Goal: Information Seeking & Learning: Learn about a topic

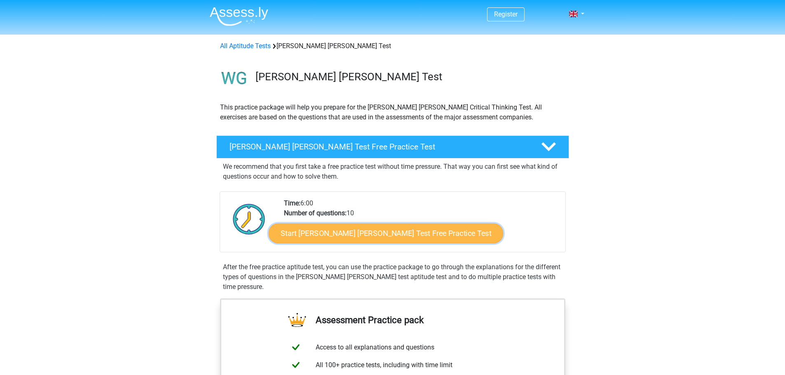
click at [372, 239] on link "Start Watson Glaser Test Free Practice Test" at bounding box center [386, 234] width 234 height 20
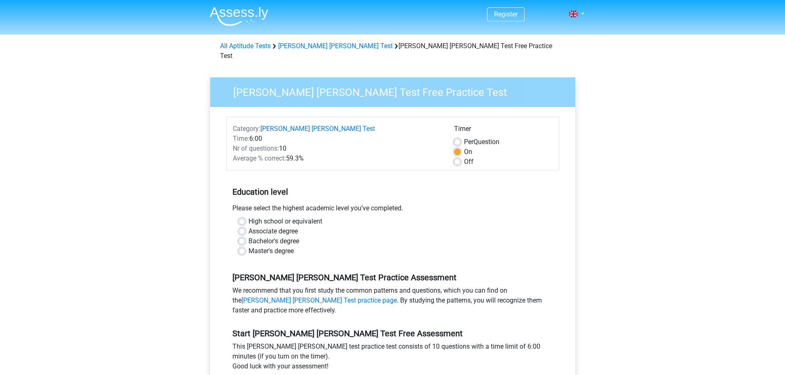
click at [248, 237] on label "Bachelor's degree" at bounding box center [273, 242] width 51 height 10
click at [244, 237] on input "Bachelor's degree" at bounding box center [242, 241] width 7 height 8
radio input "true"
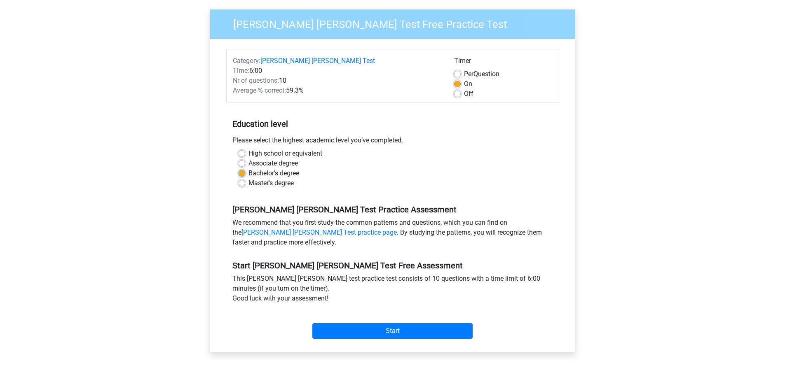
scroll to position [82, 0]
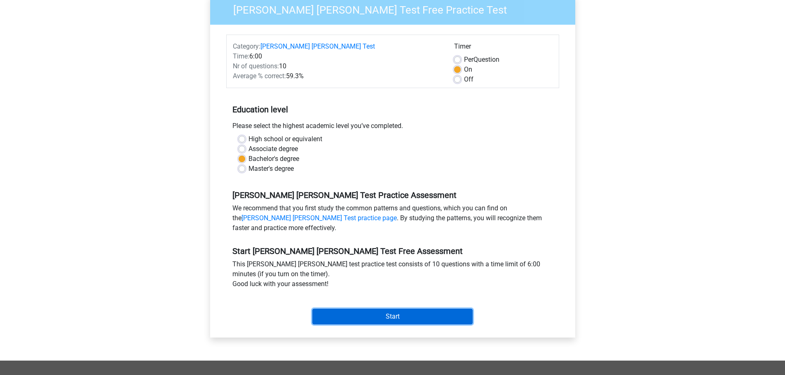
click at [404, 309] on input "Start" at bounding box center [392, 317] width 160 height 16
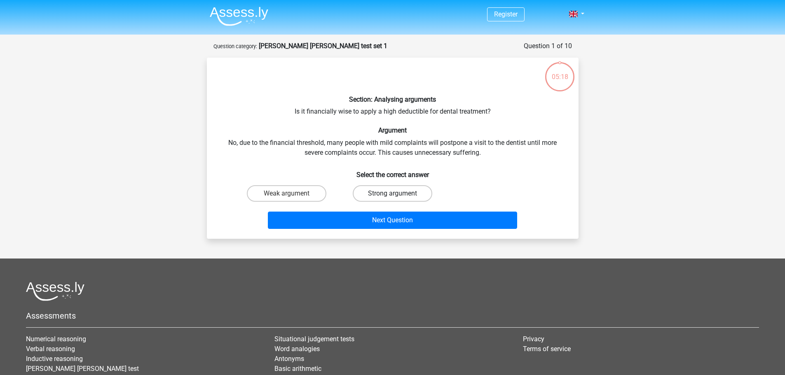
click at [393, 193] on label "Strong argument" at bounding box center [393, 193] width 80 height 16
click at [393, 194] on input "Strong argument" at bounding box center [394, 196] width 5 height 5
radio input "true"
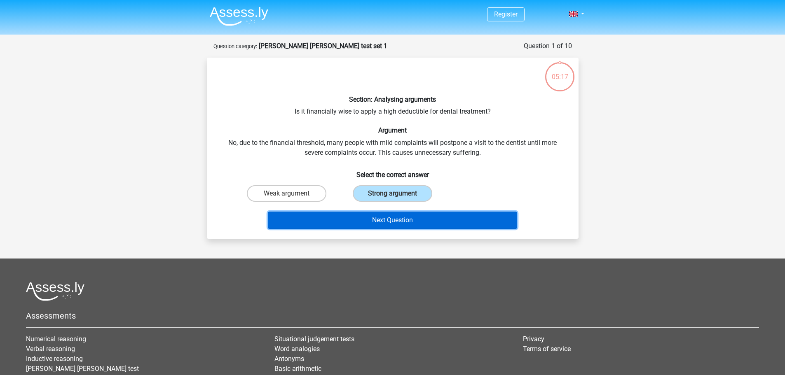
click at [388, 220] on button "Next Question" at bounding box center [392, 220] width 249 height 17
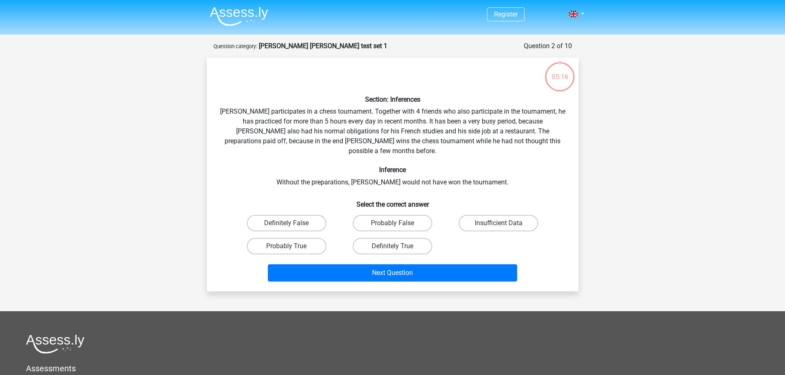
scroll to position [41, 0]
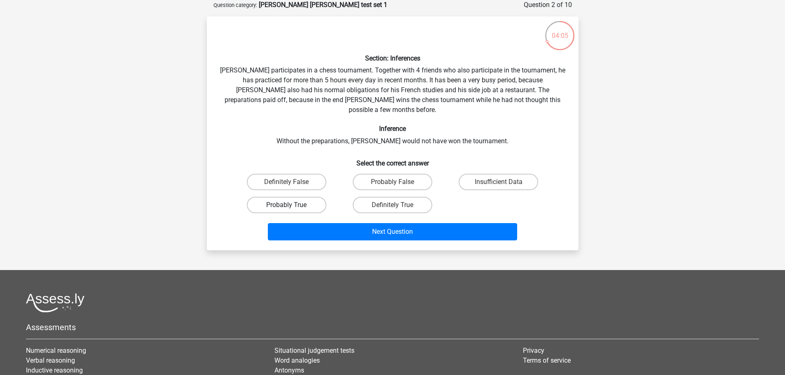
click at [298, 197] on label "Probably True" at bounding box center [287, 205] width 80 height 16
click at [292, 205] on input "Probably True" at bounding box center [288, 207] width 5 height 5
radio input "true"
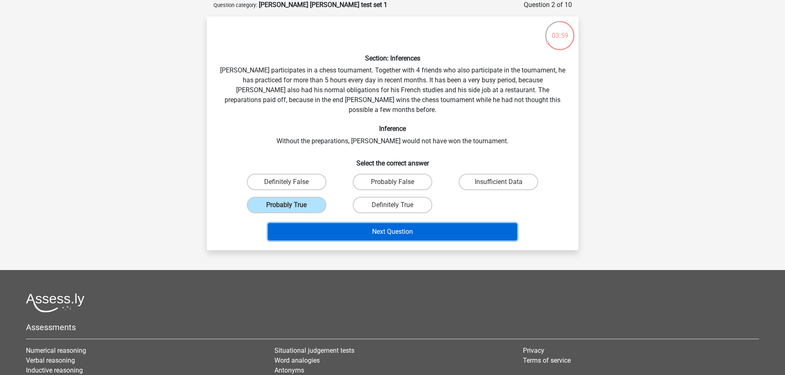
click at [377, 223] on button "Next Question" at bounding box center [392, 231] width 249 height 17
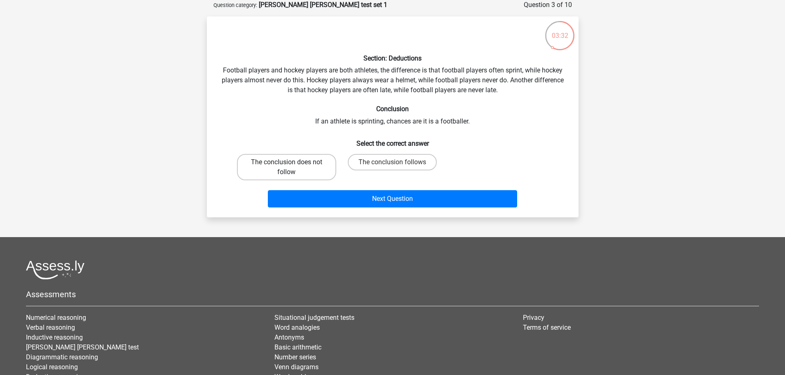
click at [309, 168] on label "The conclusion does not follow" at bounding box center [286, 167] width 99 height 26
click at [292, 168] on input "The conclusion does not follow" at bounding box center [288, 164] width 5 height 5
radio input "true"
click at [394, 164] on input "The conclusion follows" at bounding box center [394, 164] width 5 height 5
radio input "true"
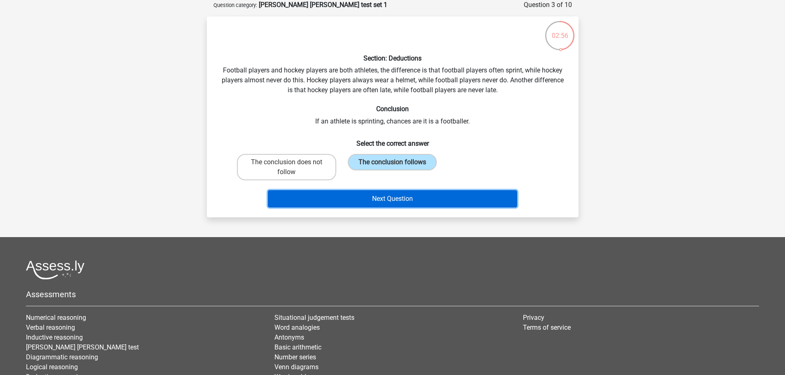
click at [410, 193] on button "Next Question" at bounding box center [392, 198] width 249 height 17
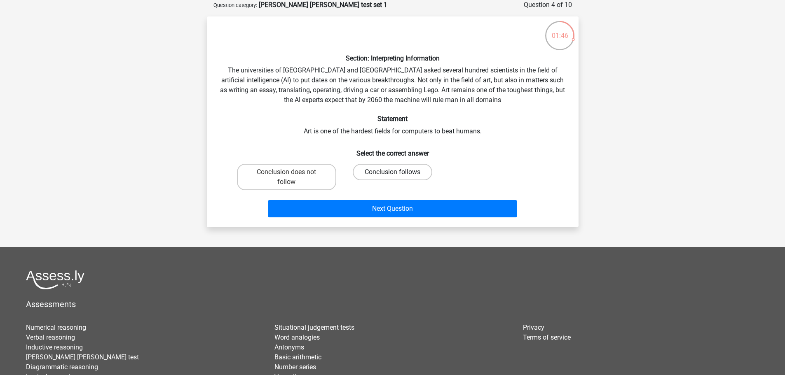
click at [390, 176] on label "Conclusion follows" at bounding box center [393, 172] width 80 height 16
click at [392, 176] on input "Conclusion follows" at bounding box center [394, 174] width 5 height 5
radio input "true"
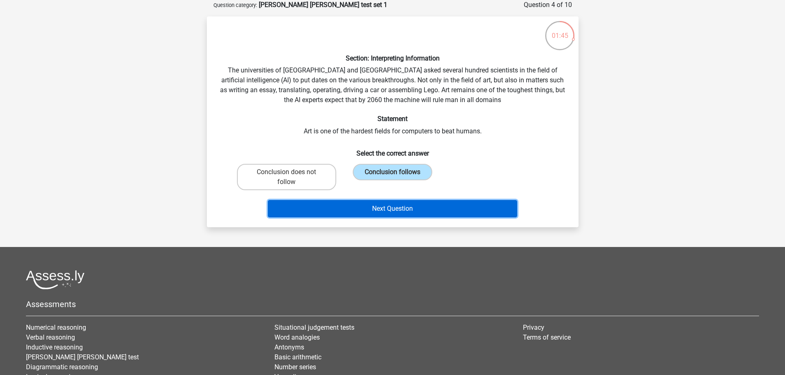
click at [409, 209] on button "Next Question" at bounding box center [392, 208] width 249 height 17
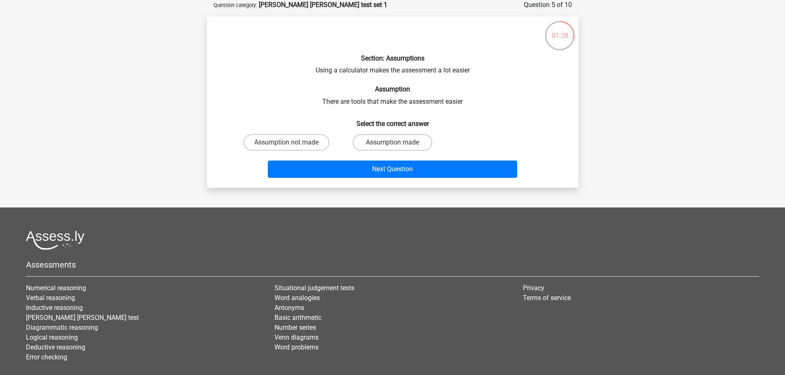
click at [570, 47] on icon at bounding box center [559, 35] width 31 height 31
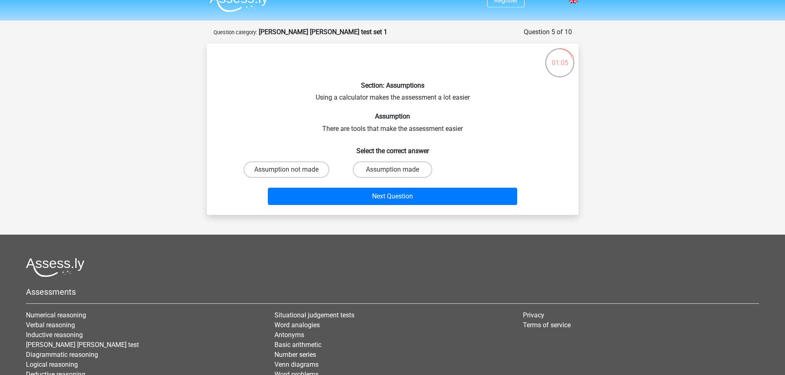
scroll to position [0, 0]
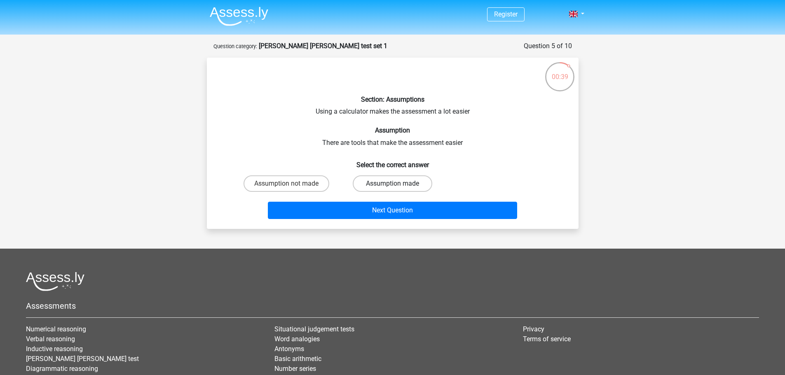
click at [383, 185] on label "Assumption made" at bounding box center [393, 184] width 80 height 16
click at [392, 185] on input "Assumption made" at bounding box center [394, 186] width 5 height 5
radio input "true"
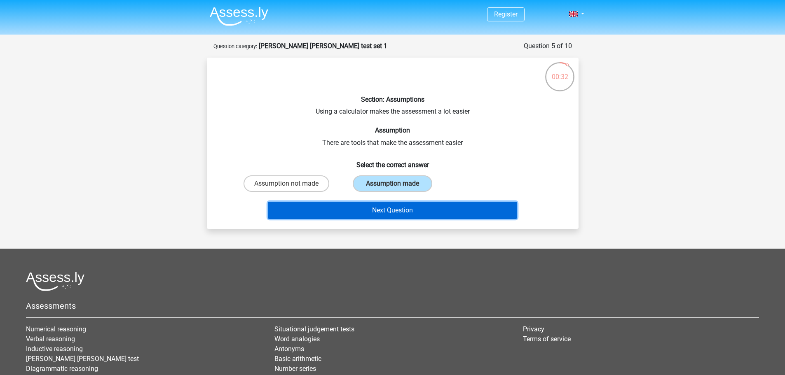
click at [391, 211] on button "Next Question" at bounding box center [392, 210] width 249 height 17
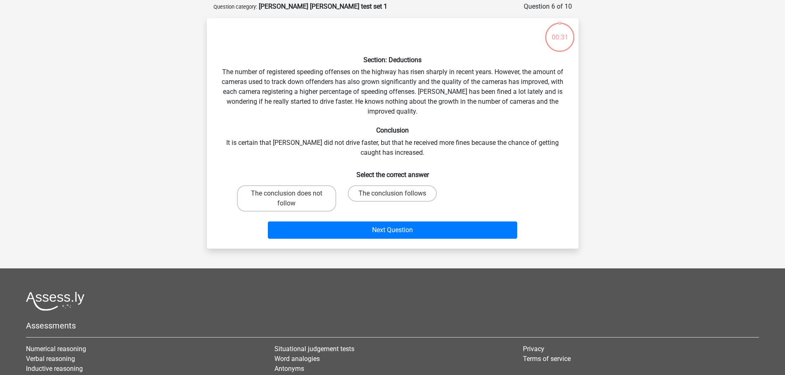
scroll to position [41, 0]
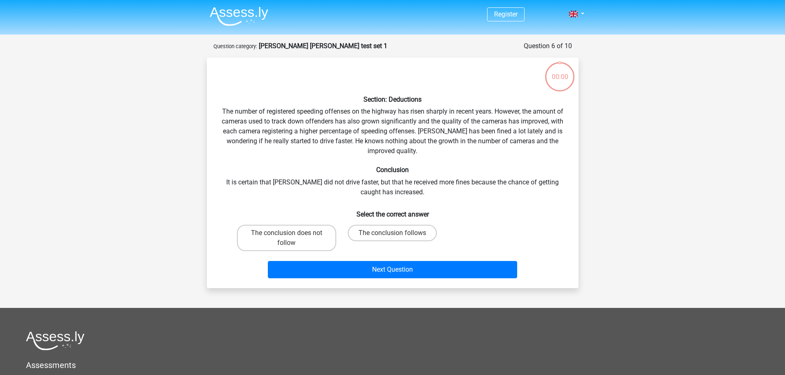
scroll to position [41, 0]
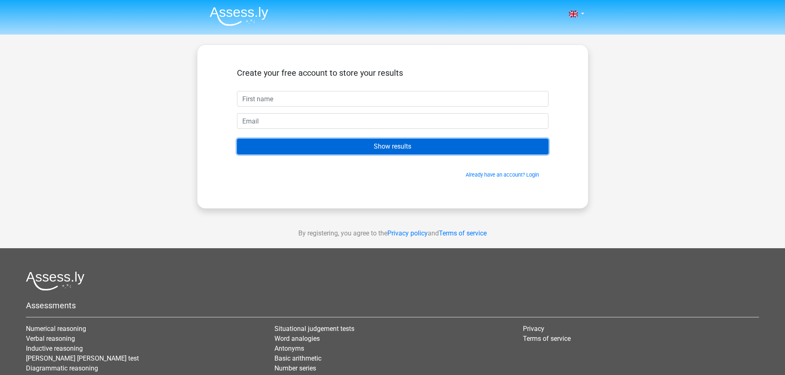
click at [396, 141] on input "Show results" at bounding box center [393, 147] width 312 height 16
